Goal: Task Accomplishment & Management: Use online tool/utility

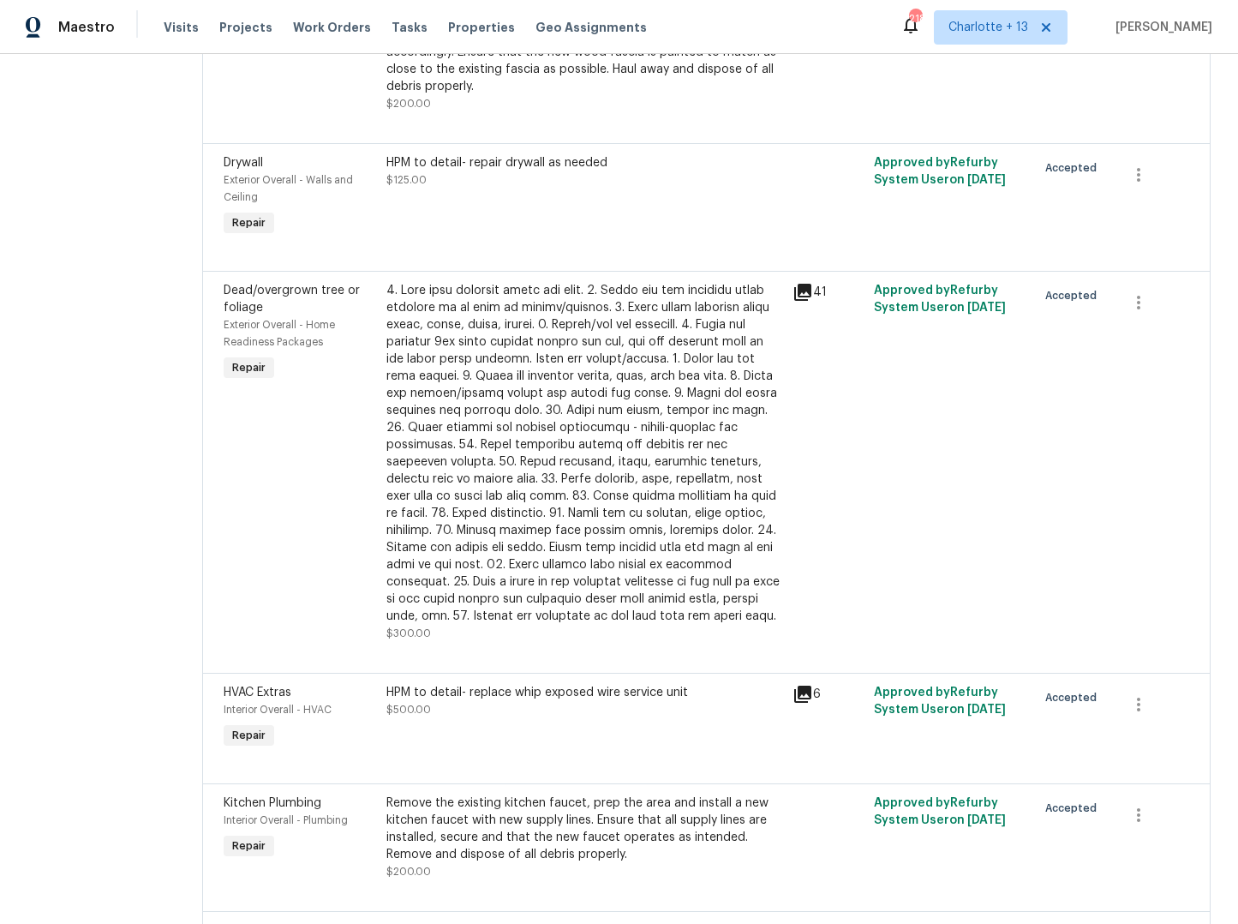
scroll to position [4005, 0]
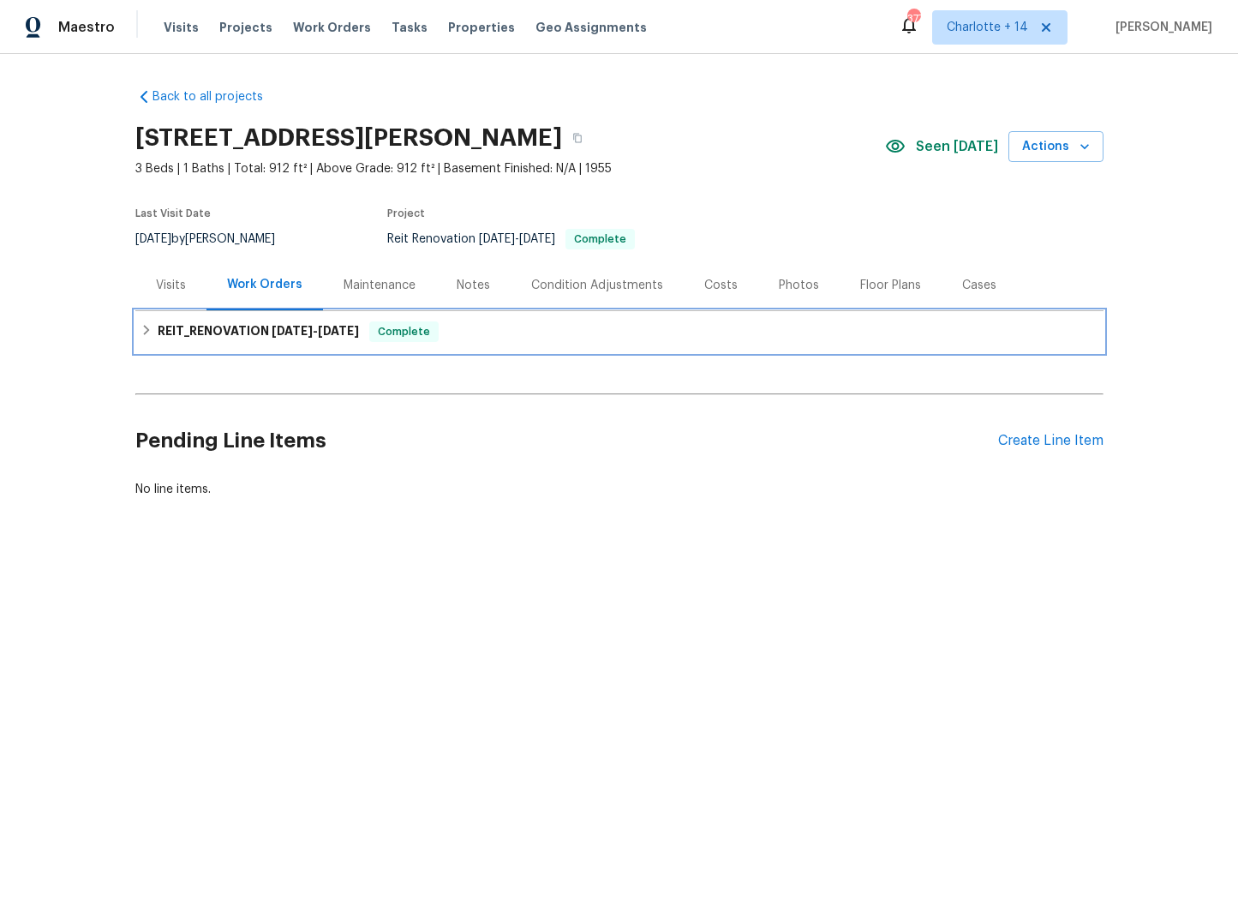
click at [135, 330] on div "REIT_RENOVATION 8/4/25 - 8/13/25 Complete" at bounding box center [619, 331] width 968 height 41
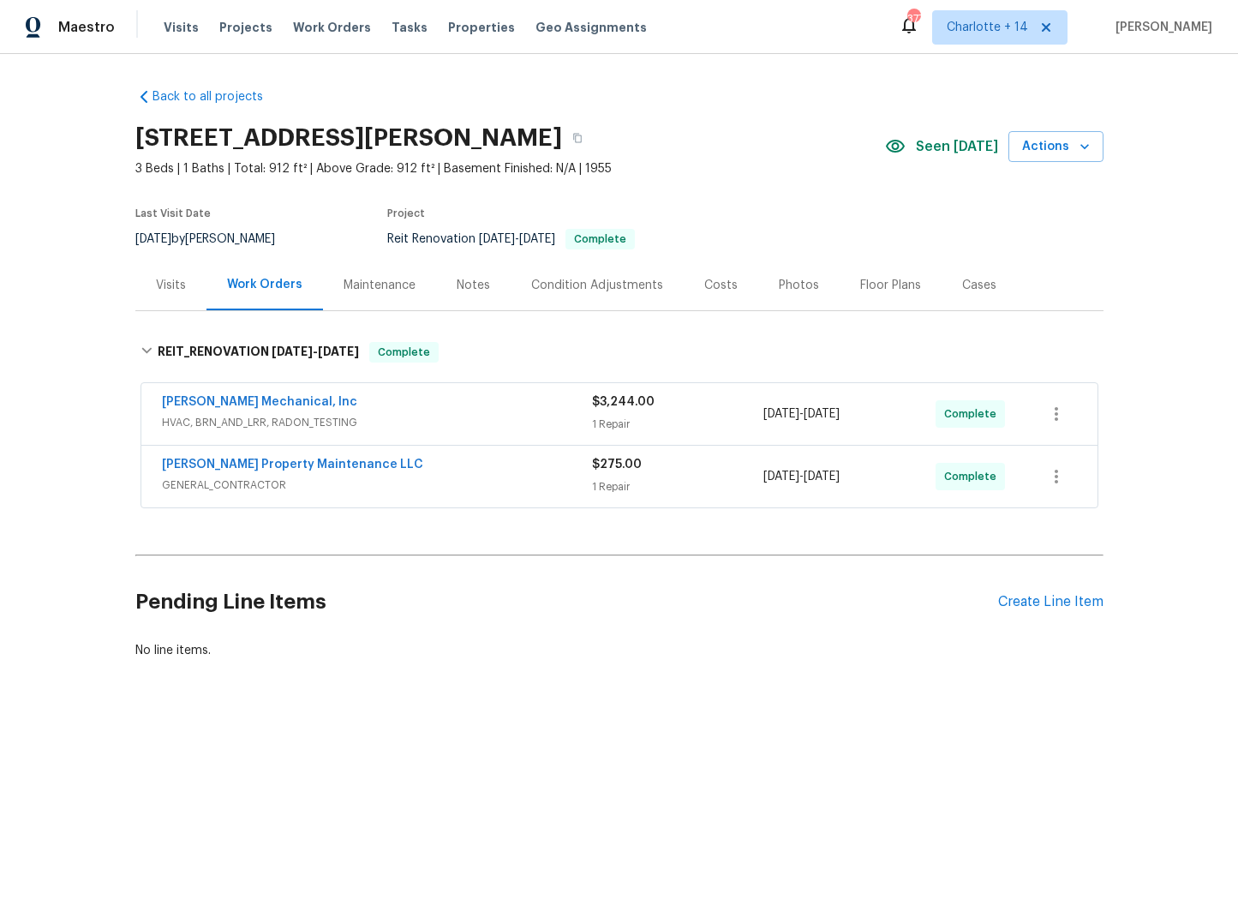
click at [277, 412] on div "[PERSON_NAME] Mechanical, Inc" at bounding box center [377, 403] width 430 height 21
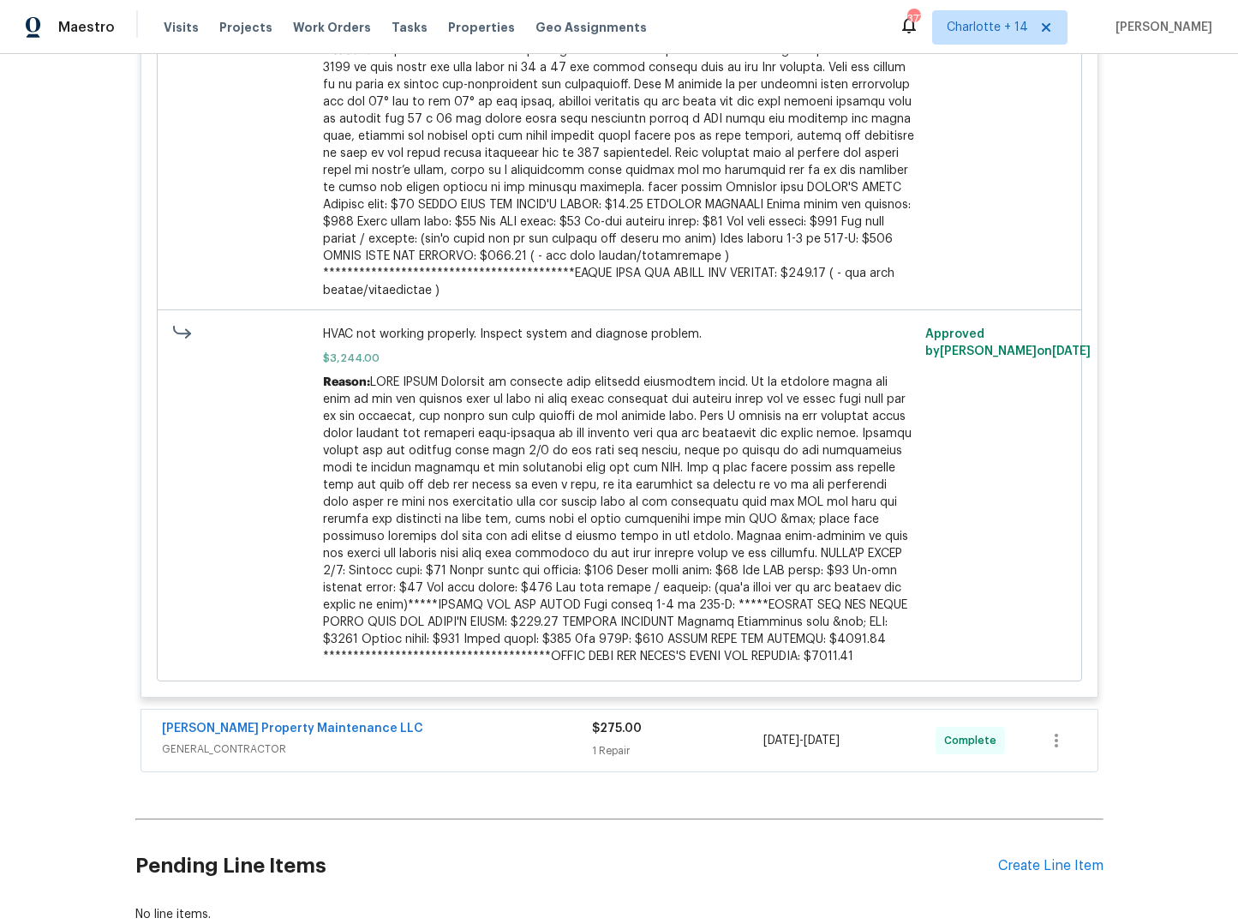
scroll to position [109, 0]
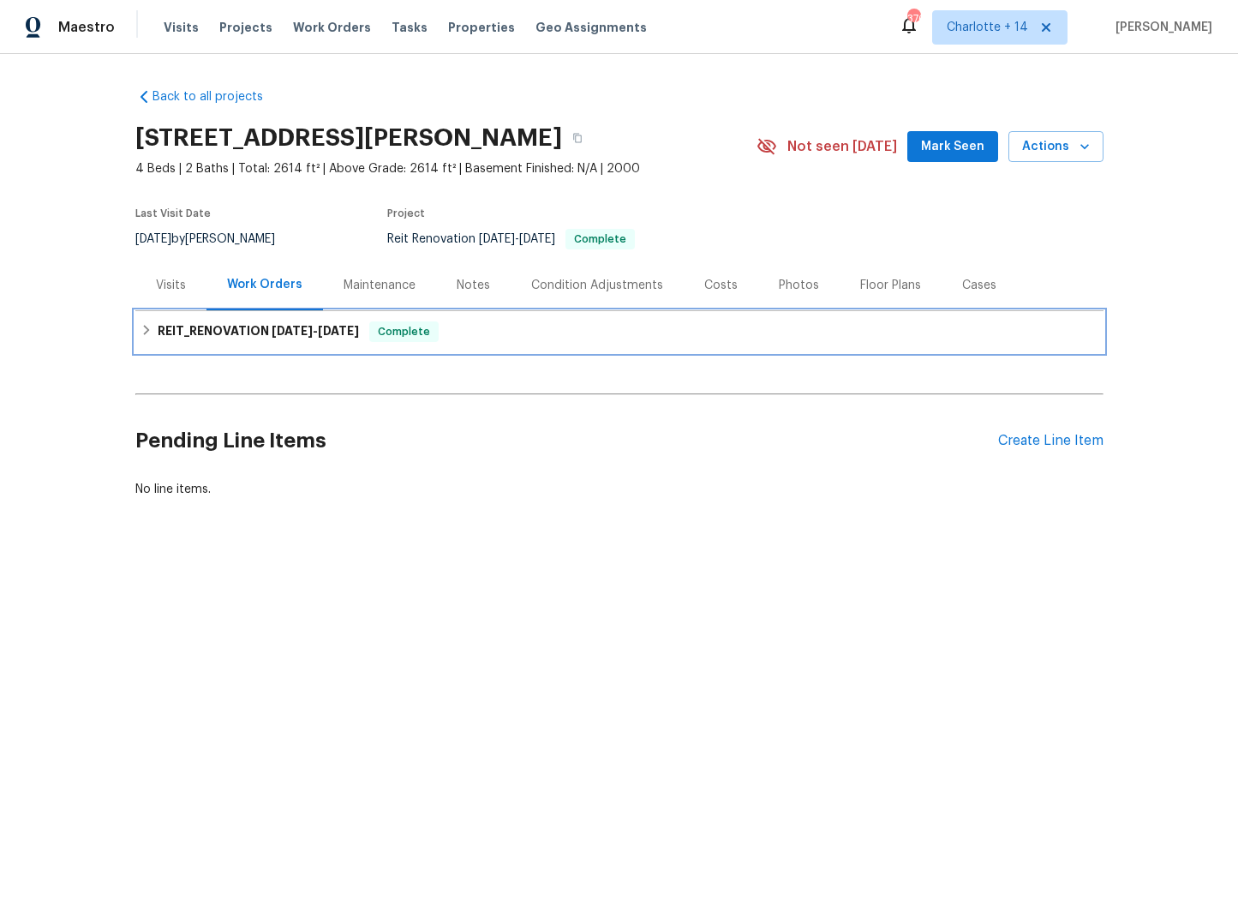
click at [189, 329] on h6 "REIT_RENOVATION 7/28/25 - 8/5/25" at bounding box center [258, 331] width 201 height 21
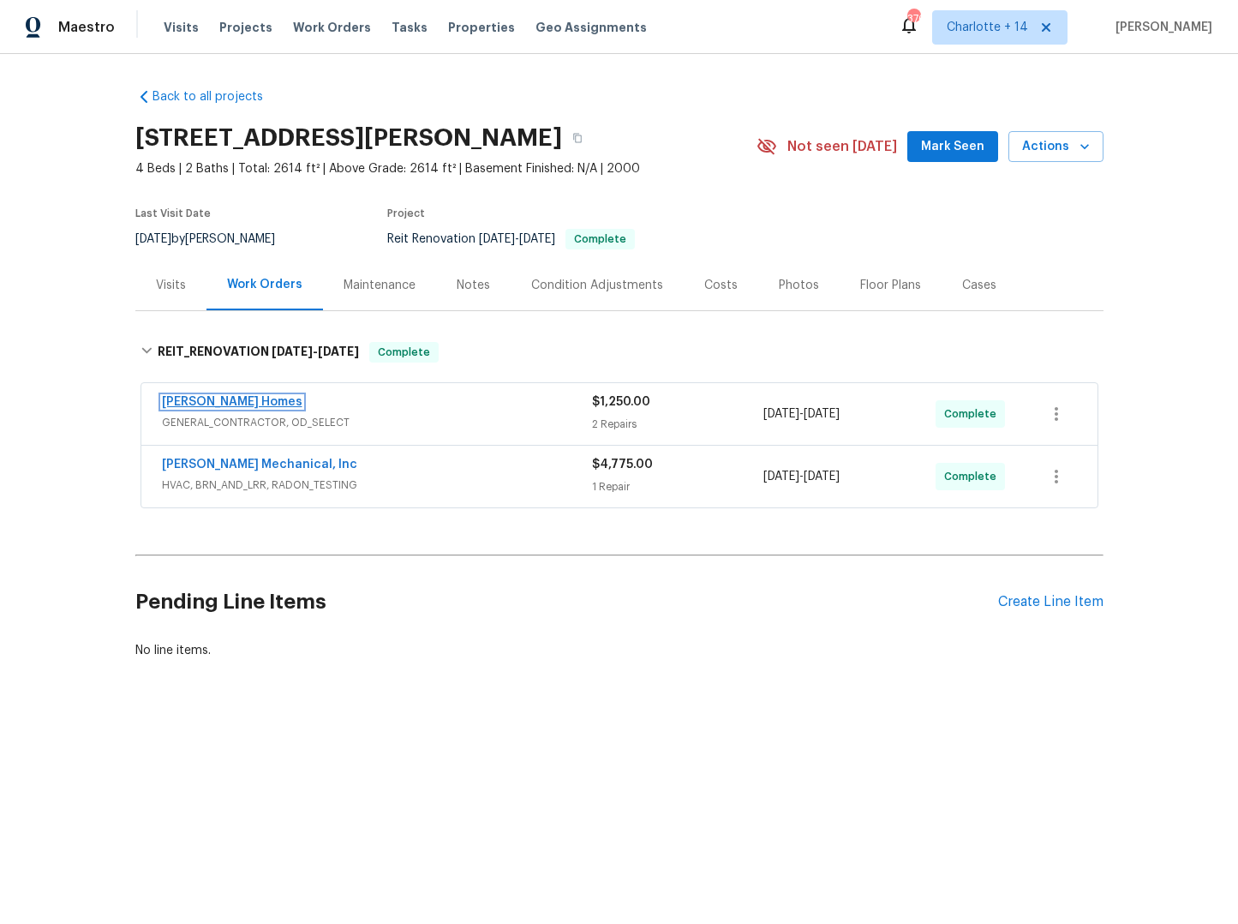
click at [189, 400] on link "Therrien Homes" at bounding box center [232, 402] width 141 height 12
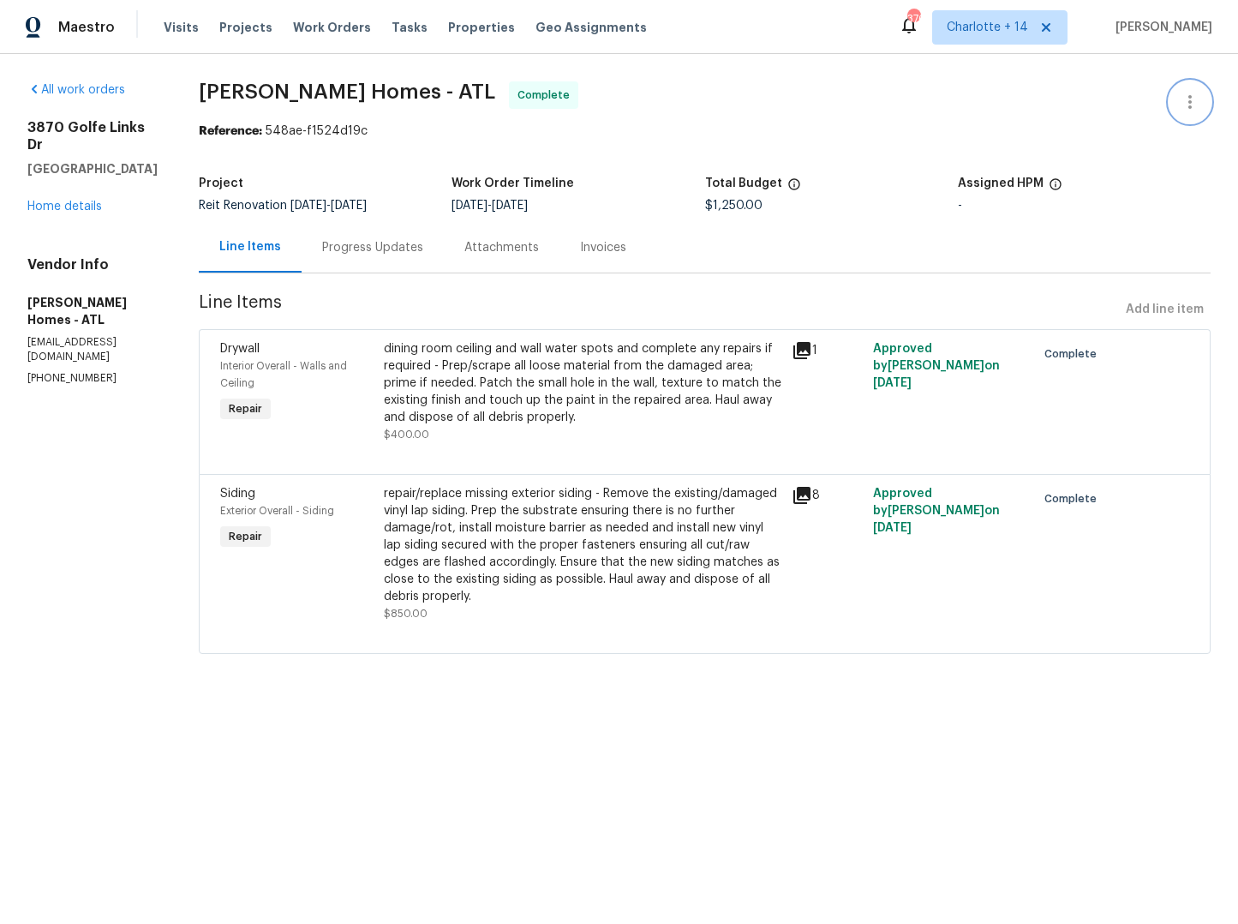
click at [1191, 105] on button "button" at bounding box center [1190, 101] width 41 height 41
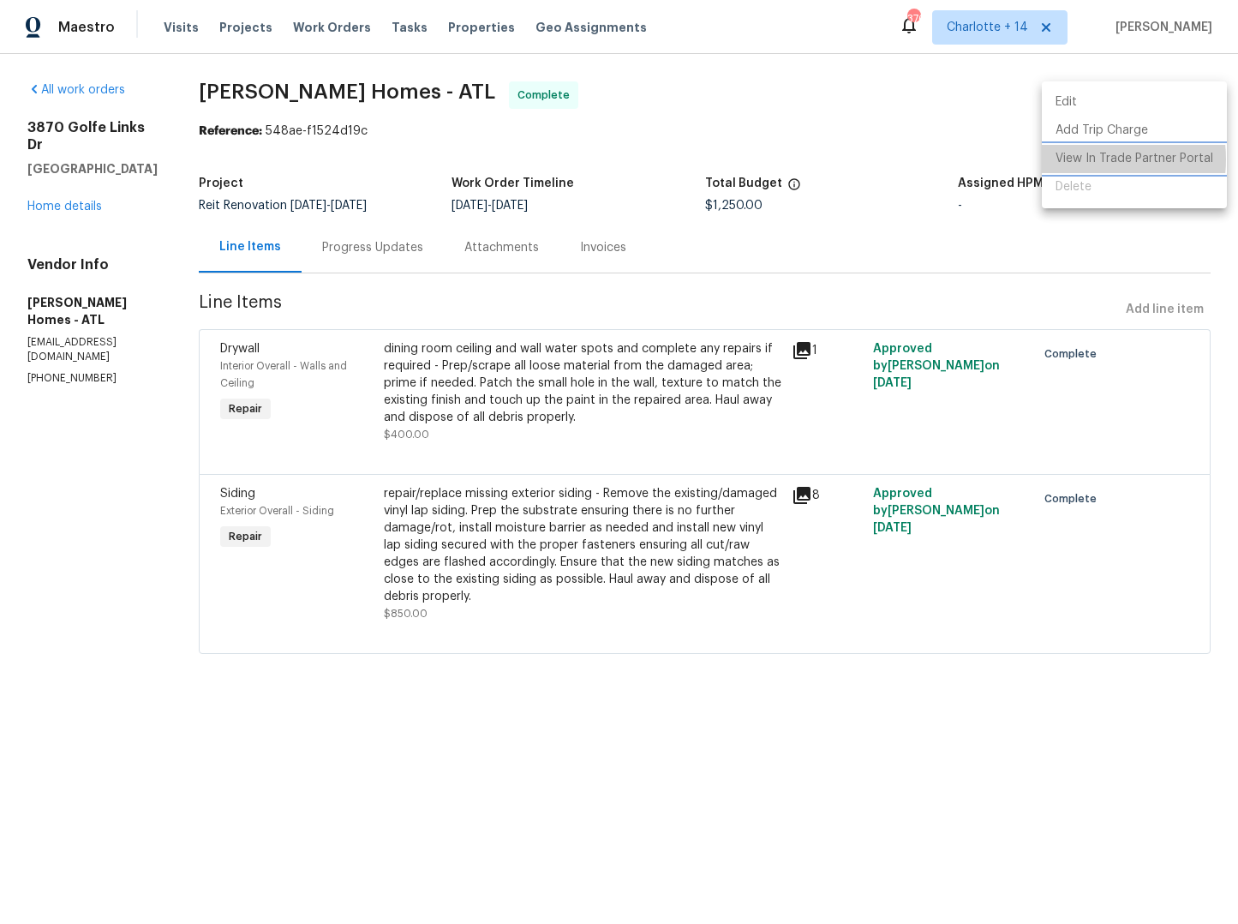
click at [1077, 159] on li "View In Trade Partner Portal" at bounding box center [1134, 159] width 185 height 28
click at [1118, 157] on li "View In Trade Partner Portal" at bounding box center [1134, 159] width 185 height 28
click at [56, 230] on div at bounding box center [619, 462] width 1238 height 924
click at [67, 215] on div "3870 Golfe Links Dr Snellville, GA 30039 Home details" at bounding box center [92, 167] width 130 height 96
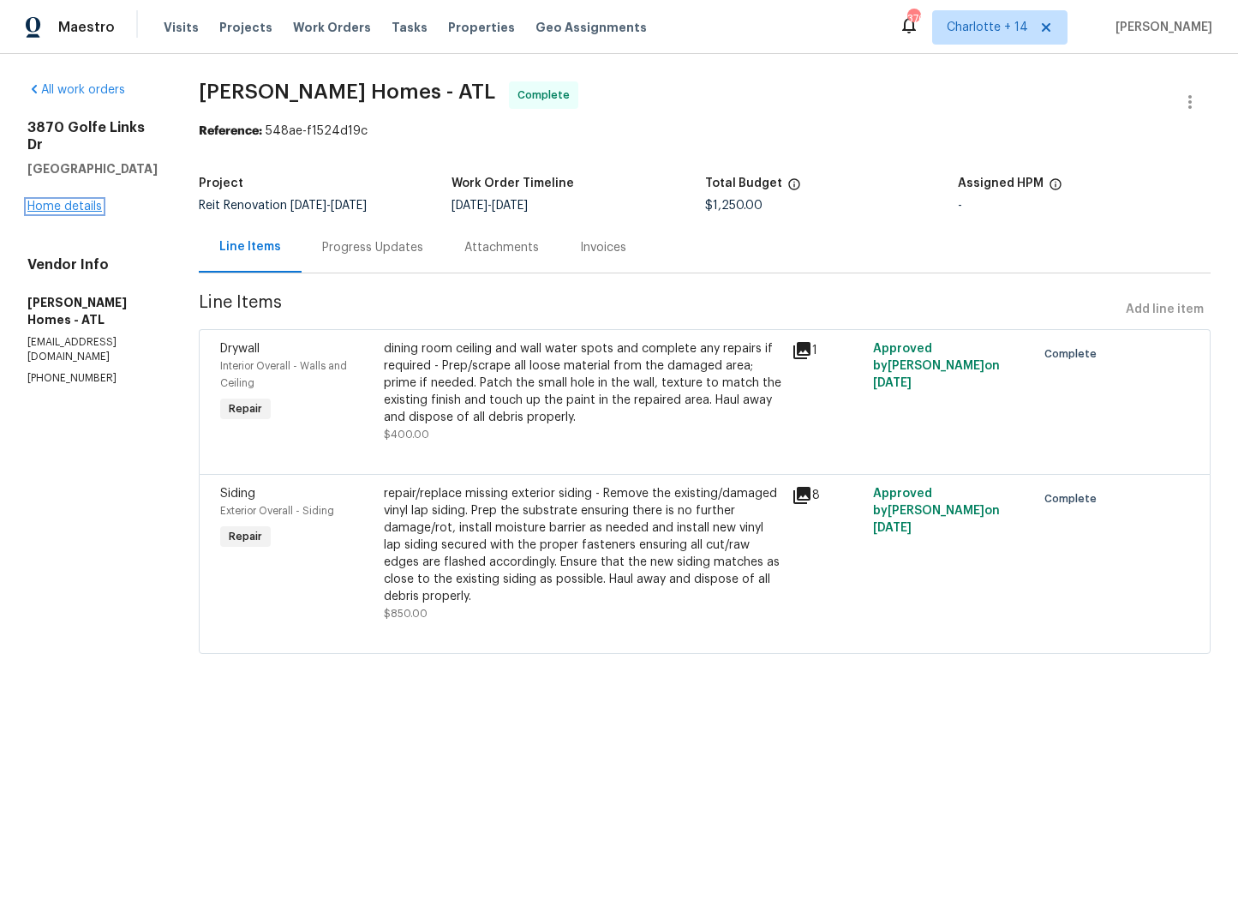
click at [73, 213] on link "Home details" at bounding box center [64, 207] width 75 height 12
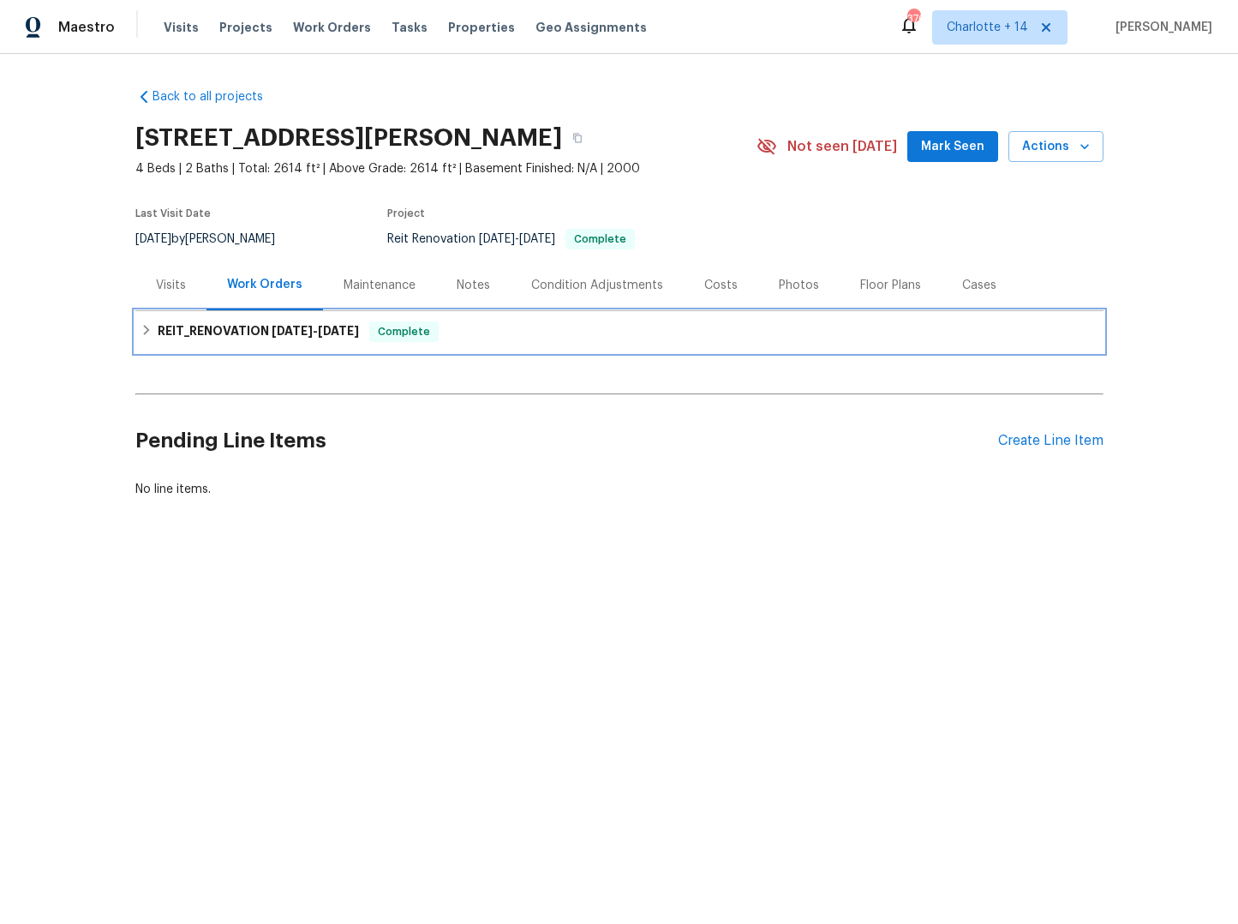
click at [141, 335] on icon at bounding box center [147, 330] width 12 height 12
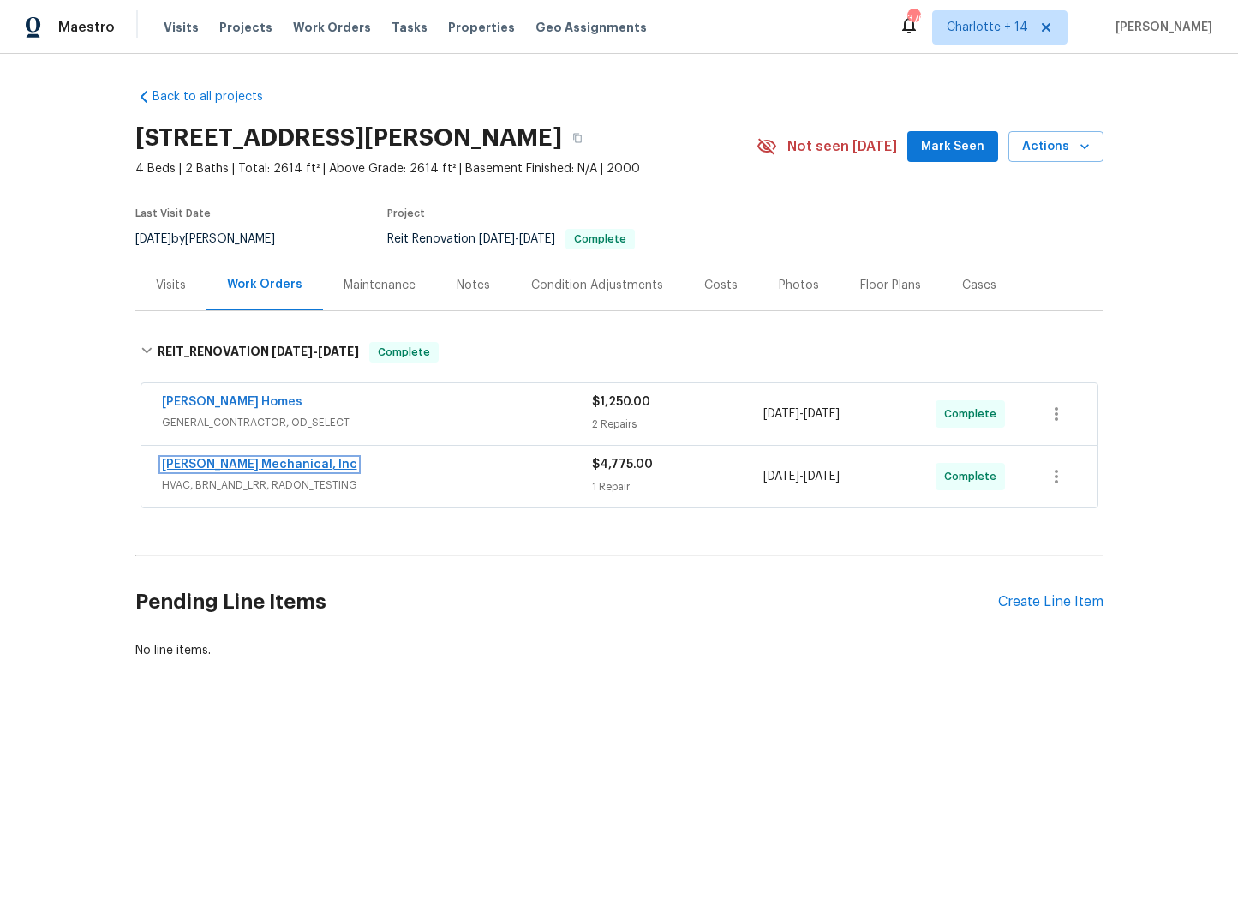
click at [229, 463] on link "JH Martin Mechanical, Inc" at bounding box center [259, 464] width 195 height 12
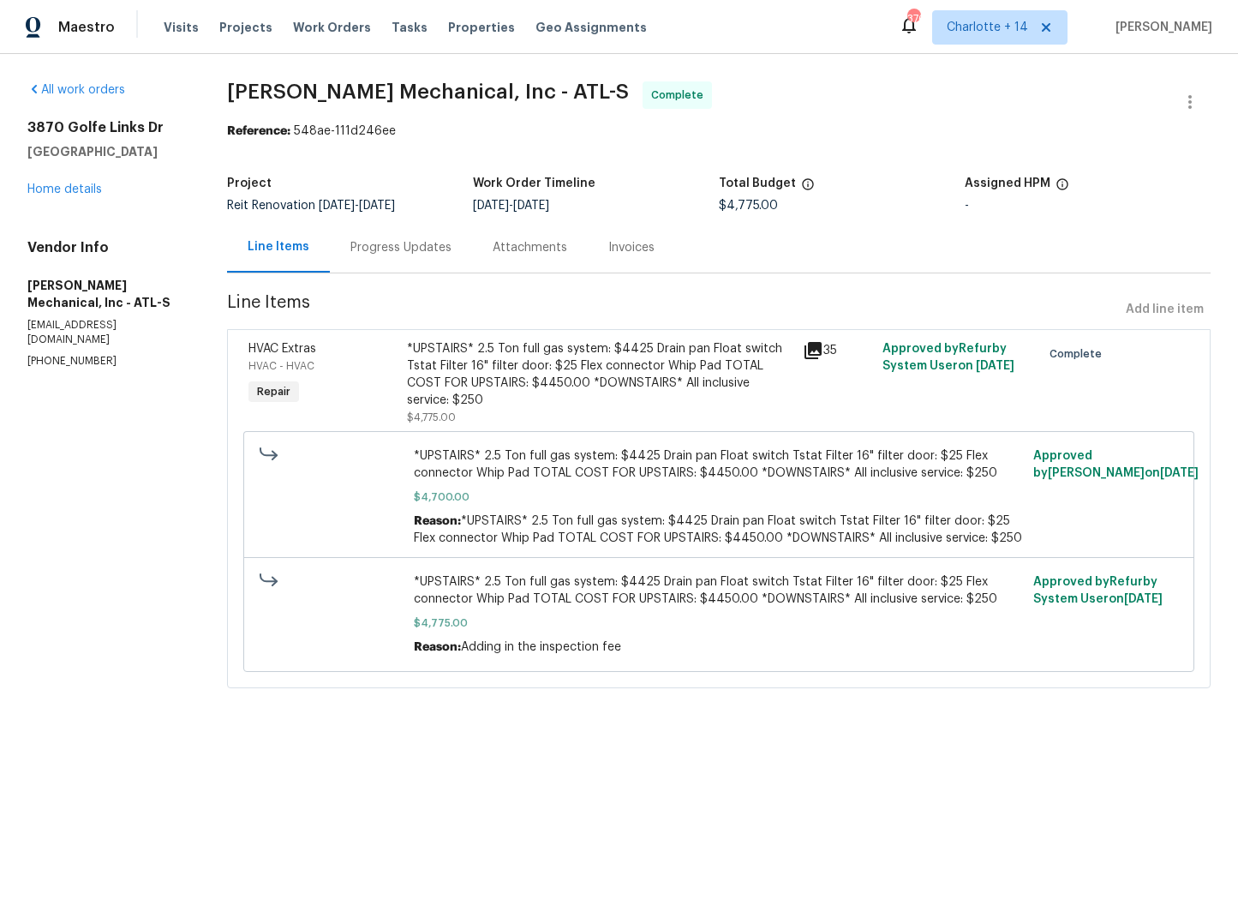
click at [537, 250] on div "Attachments" at bounding box center [530, 247] width 75 height 17
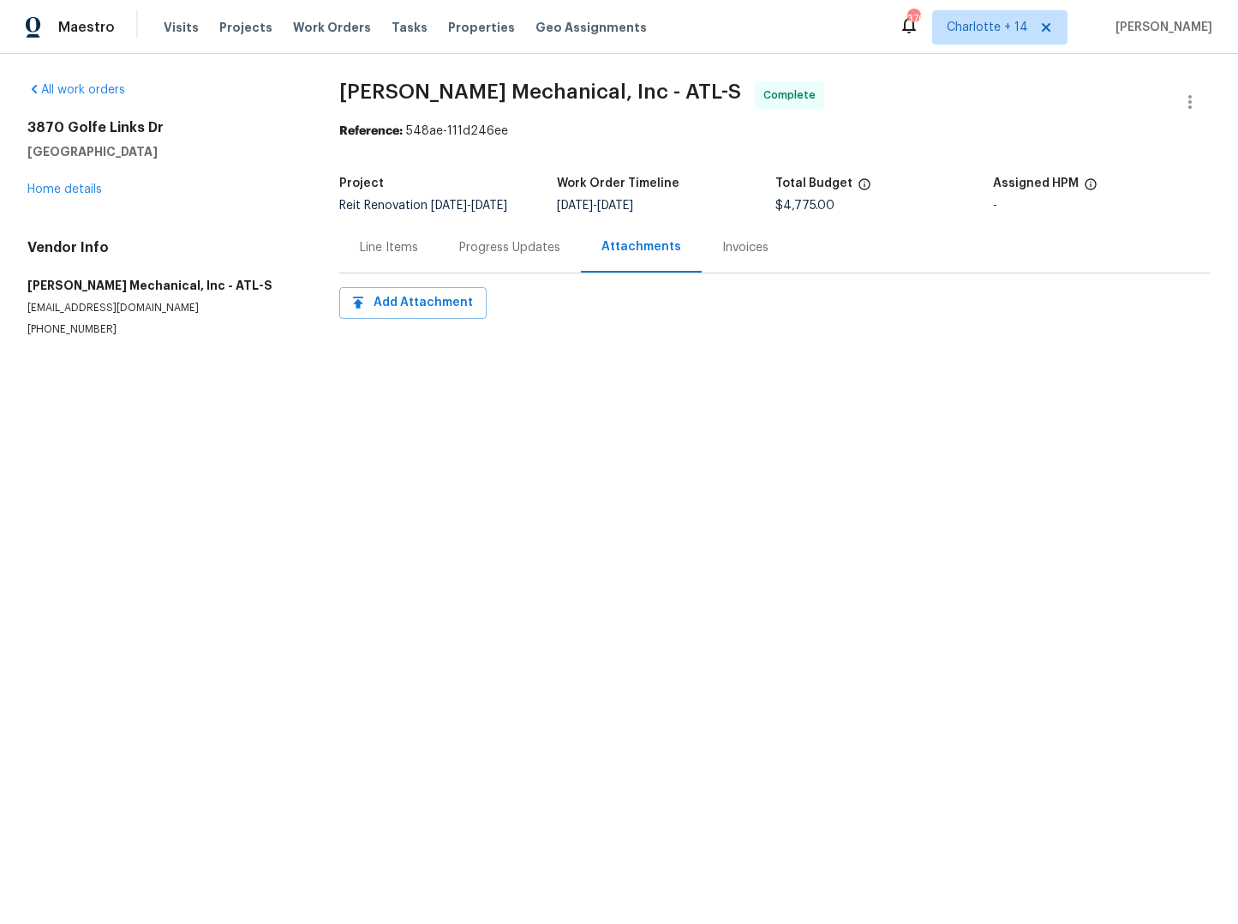
click at [513, 248] on div "Progress Updates" at bounding box center [509, 247] width 101 height 17
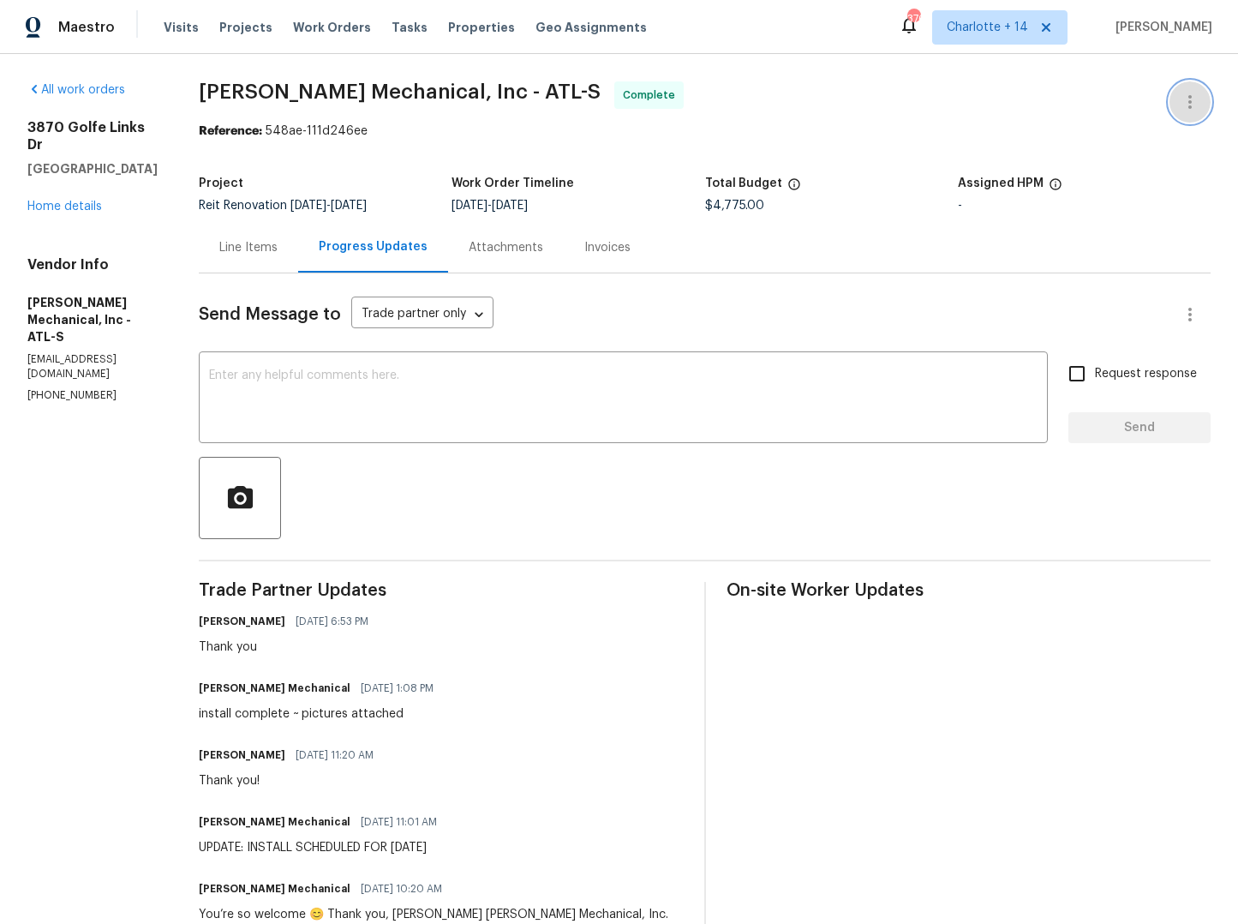
click at [1172, 115] on button "button" at bounding box center [1190, 101] width 41 height 41
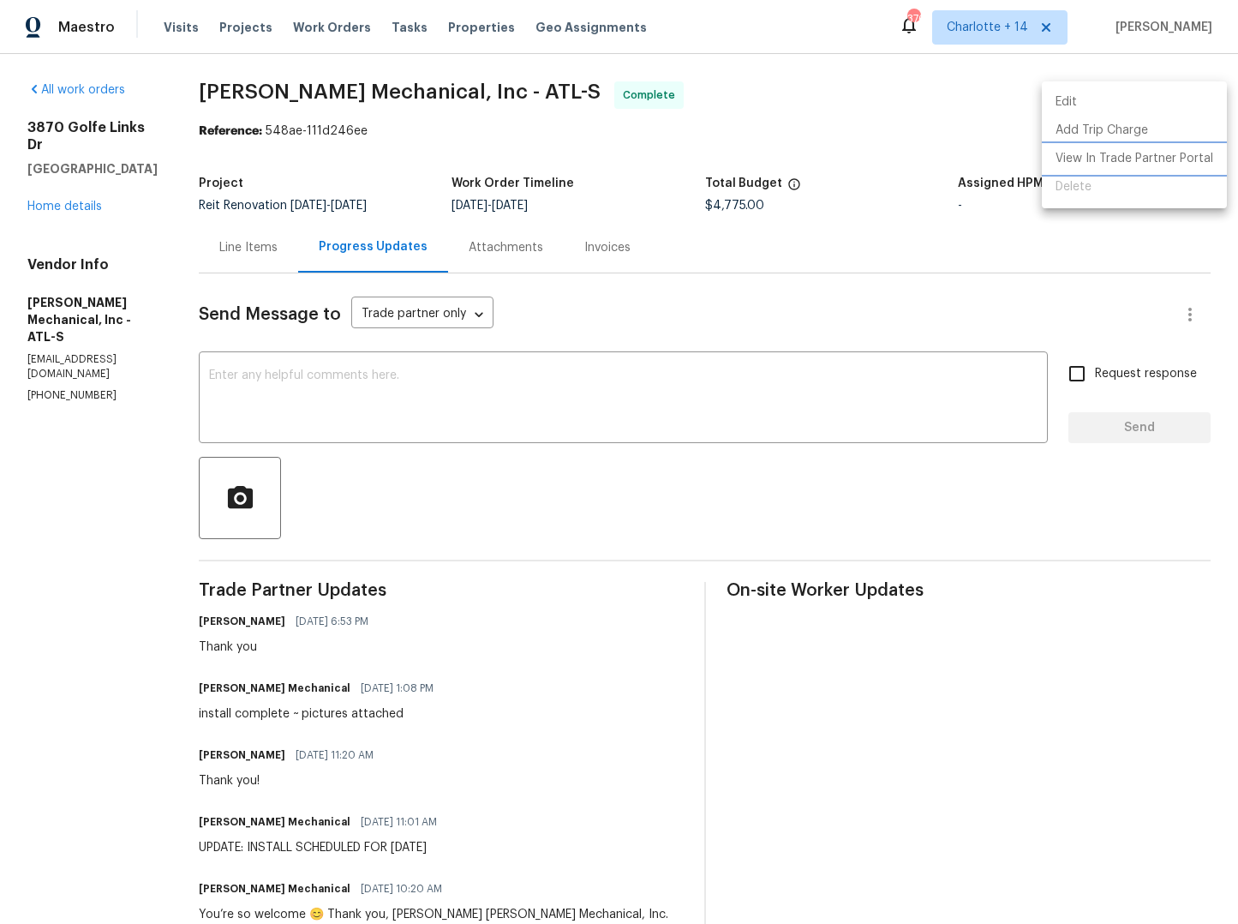
click at [1115, 156] on li "View In Trade Partner Portal" at bounding box center [1134, 159] width 185 height 28
